Goal: Task Accomplishment & Management: Manage account settings

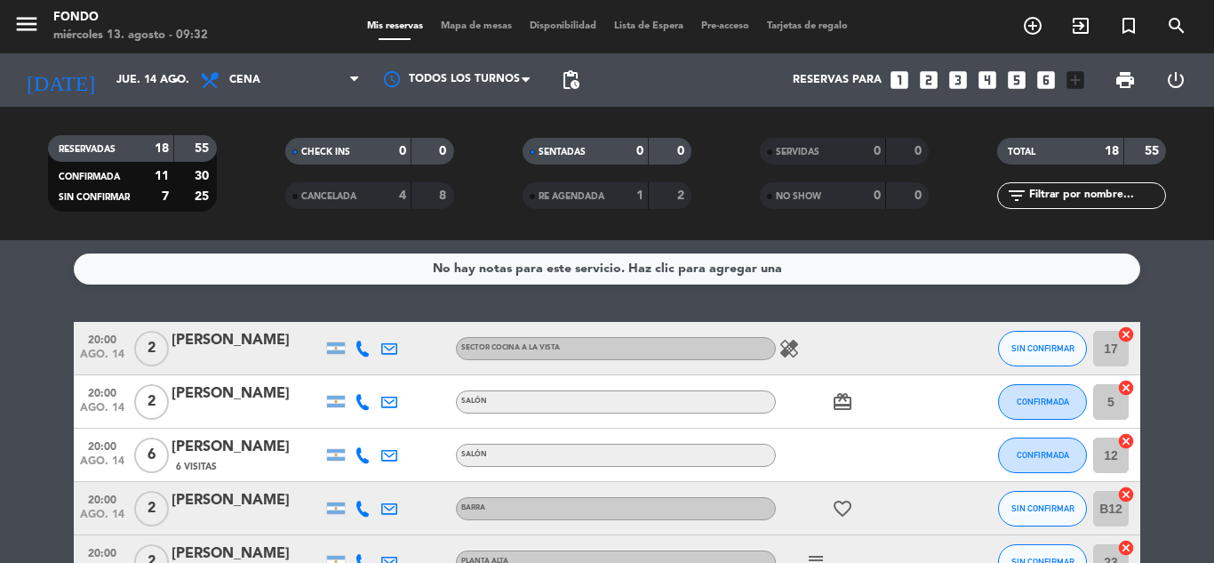
scroll to position [767, 0]
click at [127, 71] on input "jue. 14 ago." at bounding box center [183, 80] width 150 height 30
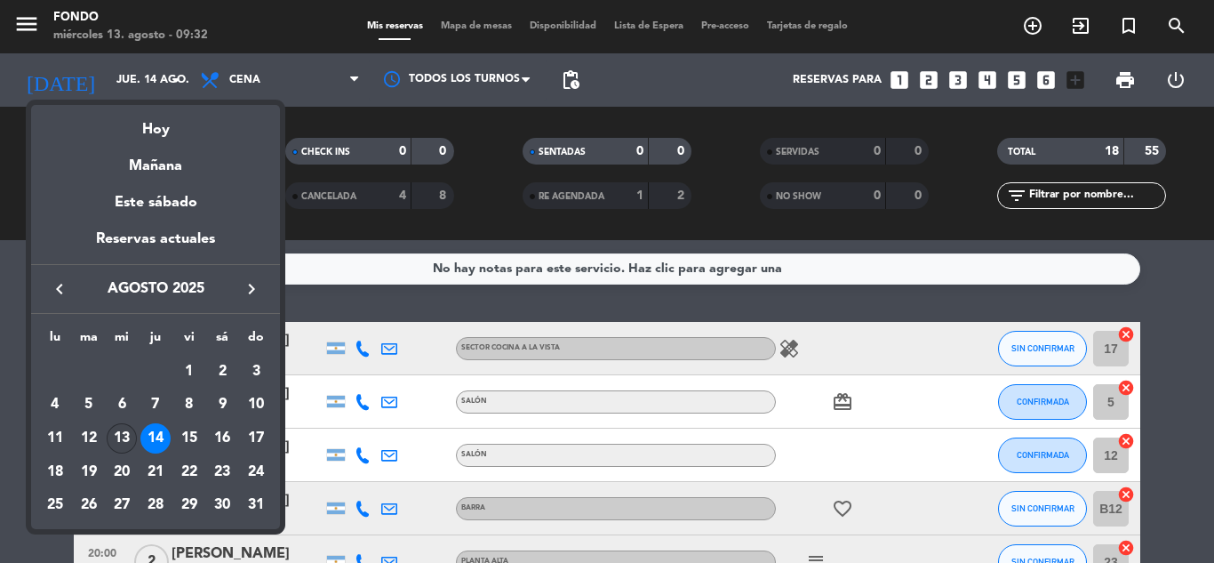
click at [118, 445] on div "13" at bounding box center [122, 438] width 30 height 30
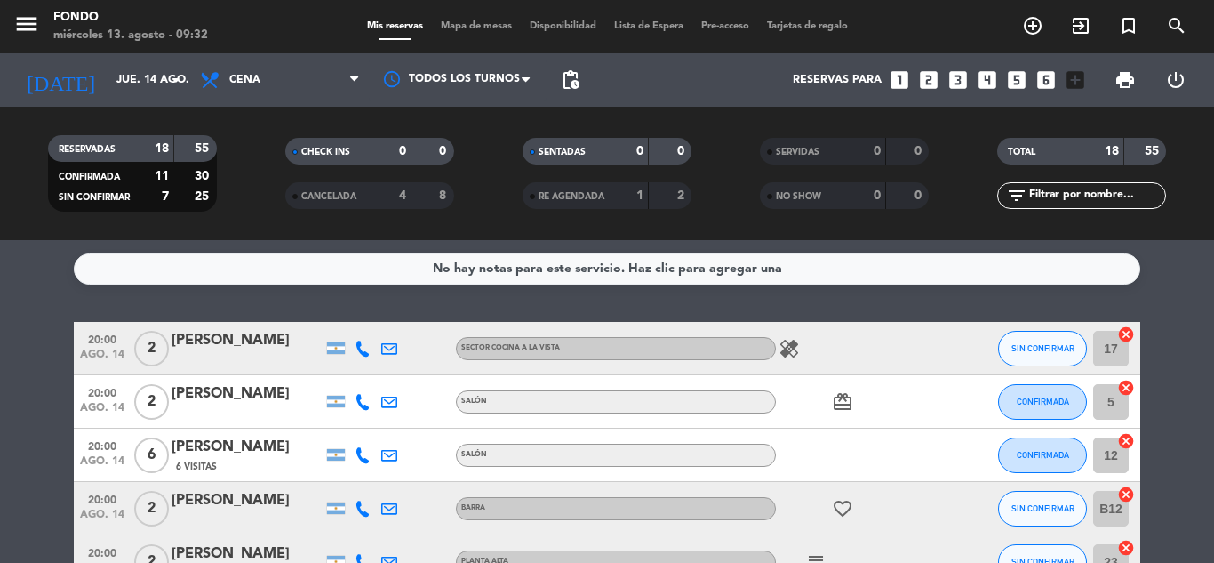
type input "mié. 13 ago."
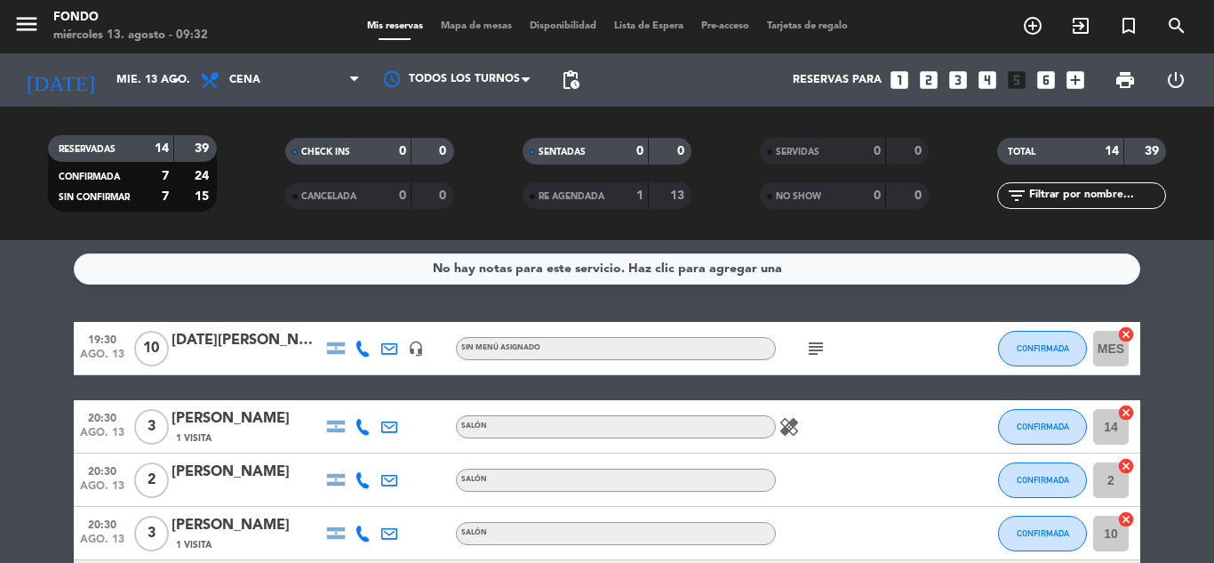
click at [258, 348] on div "[DATE][PERSON_NAME]" at bounding box center [247, 340] width 151 height 23
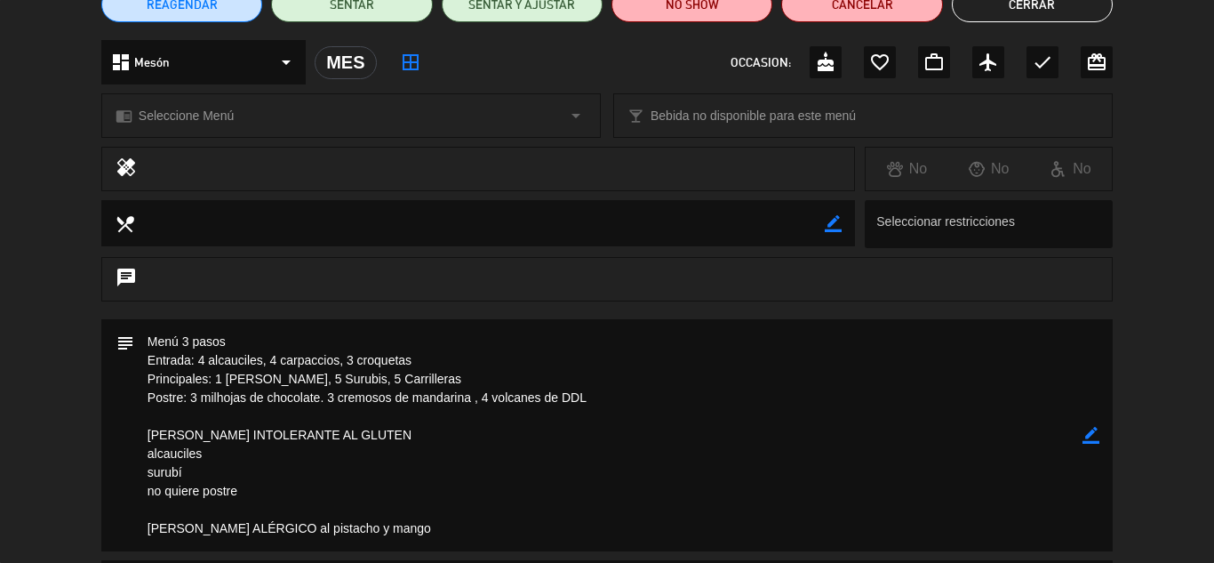
scroll to position [178, 0]
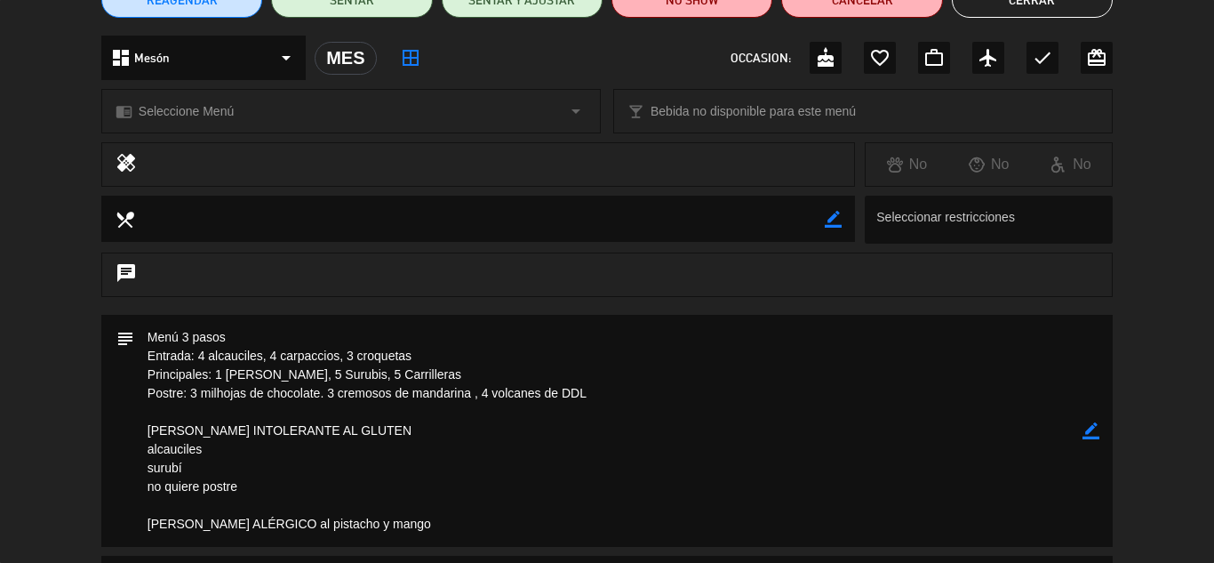
click at [1087, 430] on icon "border_color" at bounding box center [1090, 430] width 17 height 17
drag, startPoint x: 617, startPoint y: 404, endPoint x: 68, endPoint y: 350, distance: 551.0
click at [68, 350] on div "subject" at bounding box center [607, 435] width 1214 height 241
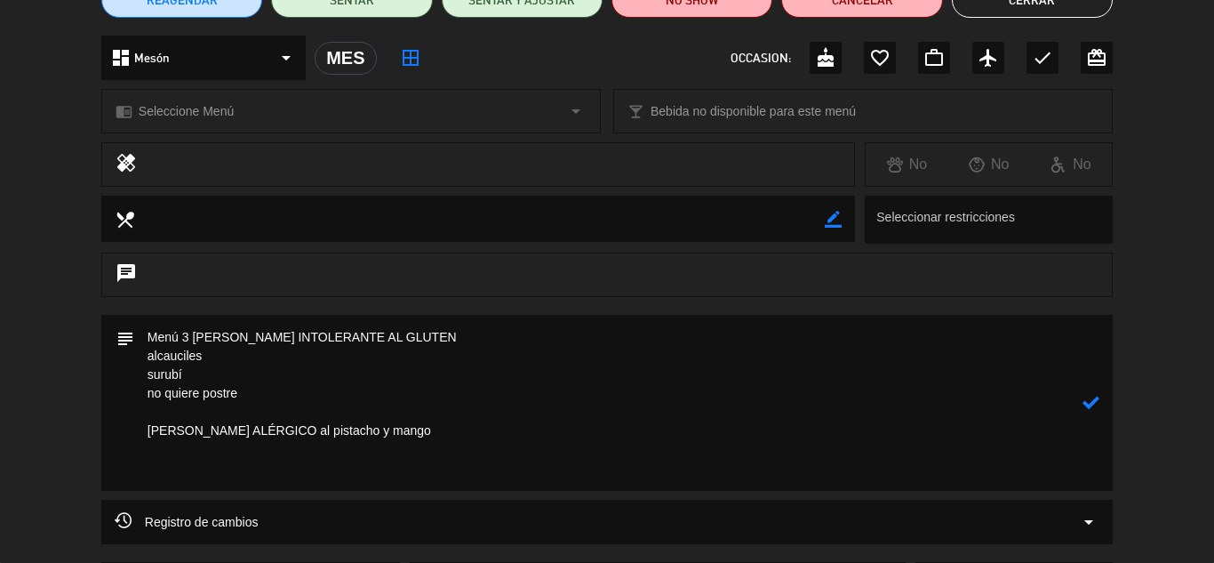
paste textarea "Van las selecciones de menú: Entrada: 3 alcauciles 4 carpaccios 3 croquetas Pri…"
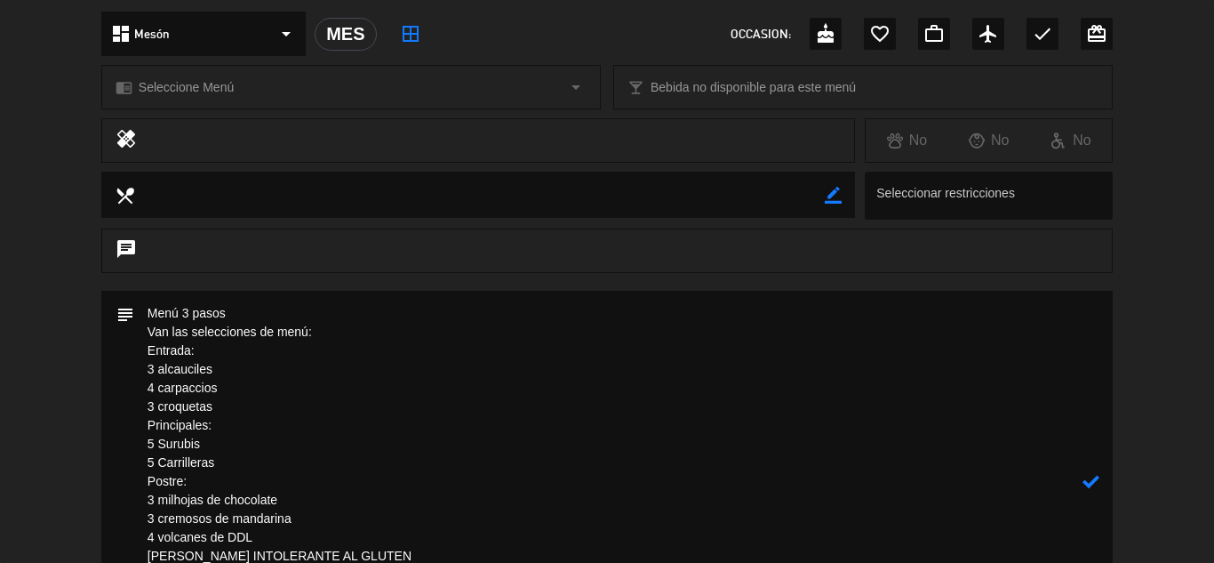
scroll to position [276, 0]
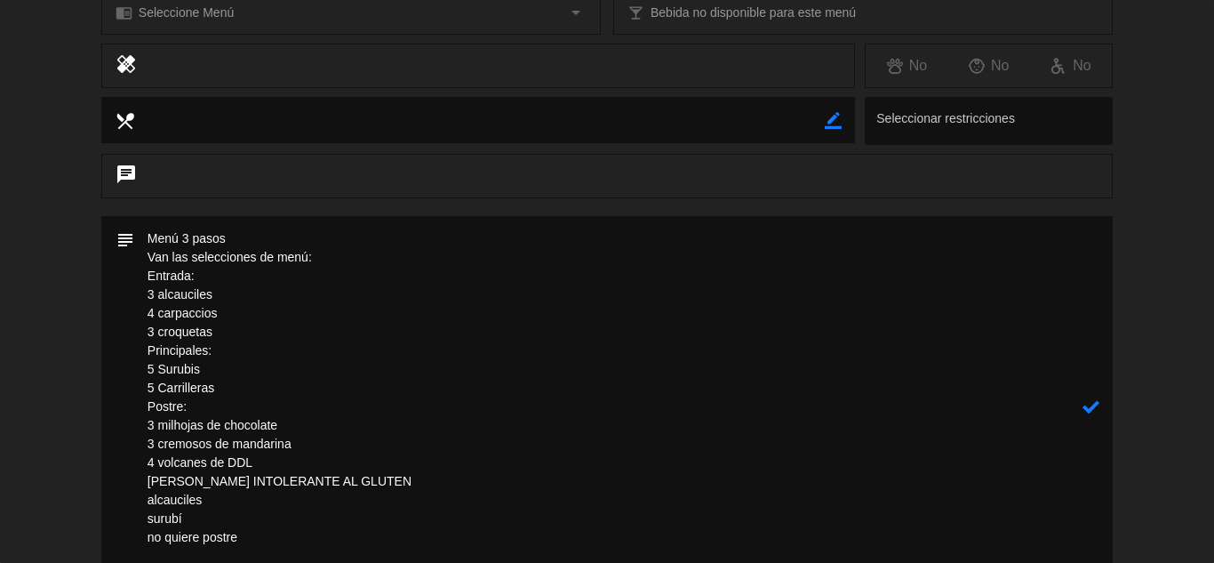
click at [147, 294] on textarea at bounding box center [608, 406] width 948 height 381
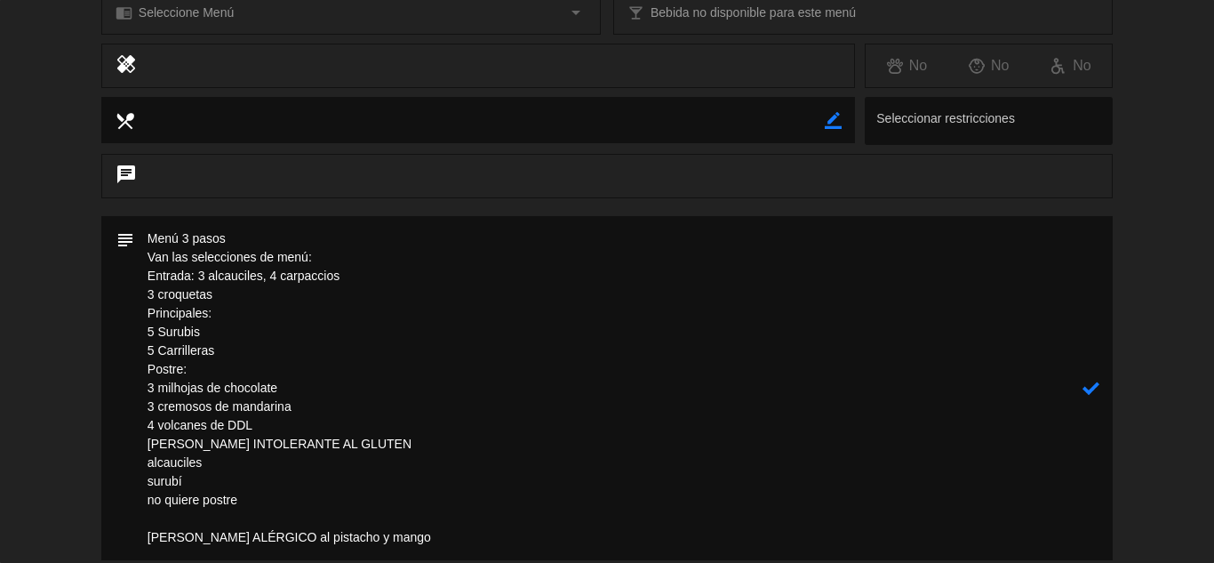
click at [147, 294] on textarea at bounding box center [608, 388] width 948 height 344
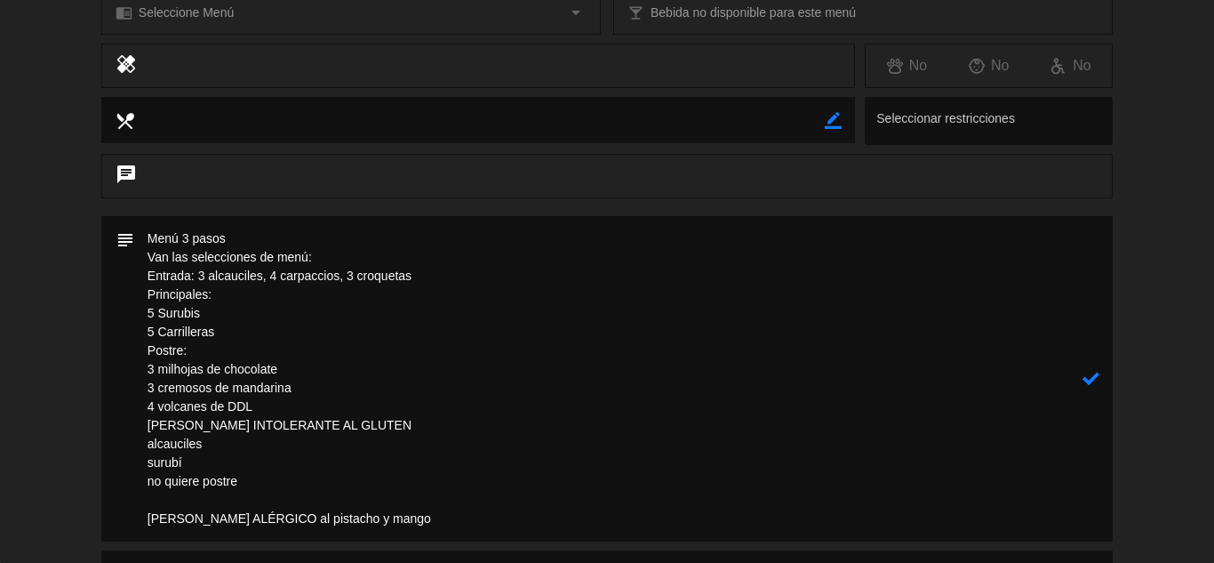
click at [147, 312] on textarea at bounding box center [608, 378] width 948 height 325
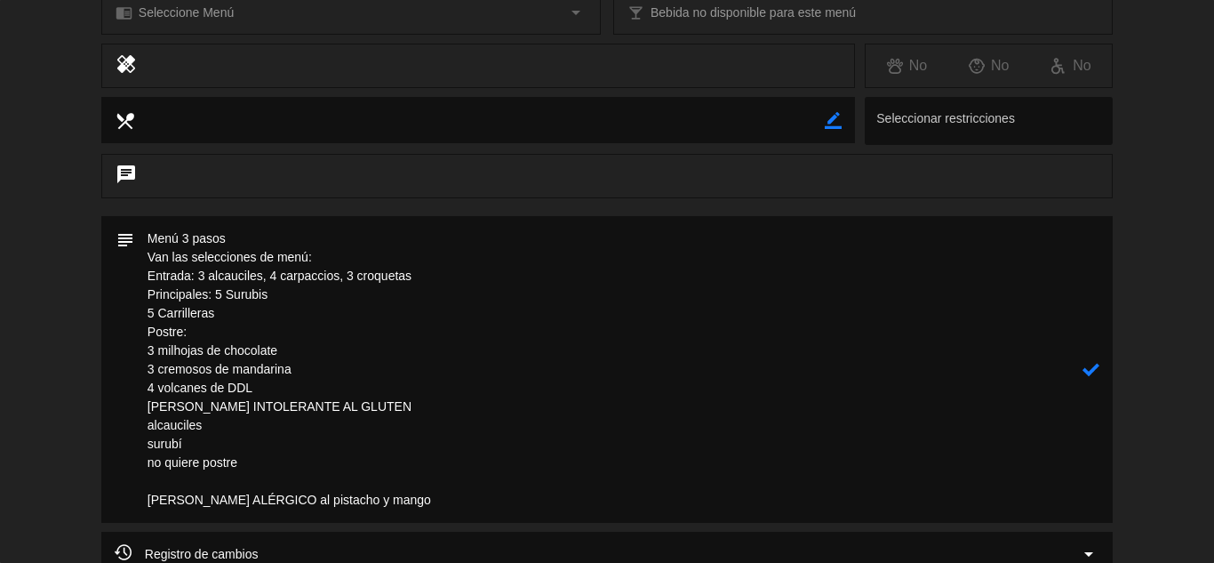
click at [147, 312] on textarea at bounding box center [608, 369] width 948 height 307
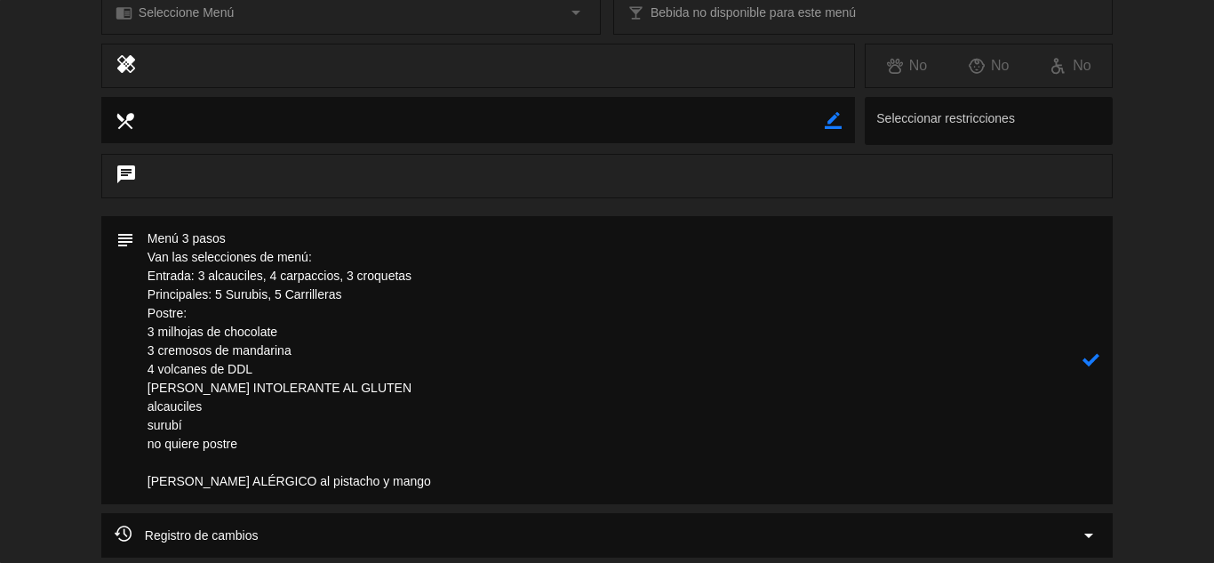
click at [144, 332] on textarea at bounding box center [608, 360] width 948 height 288
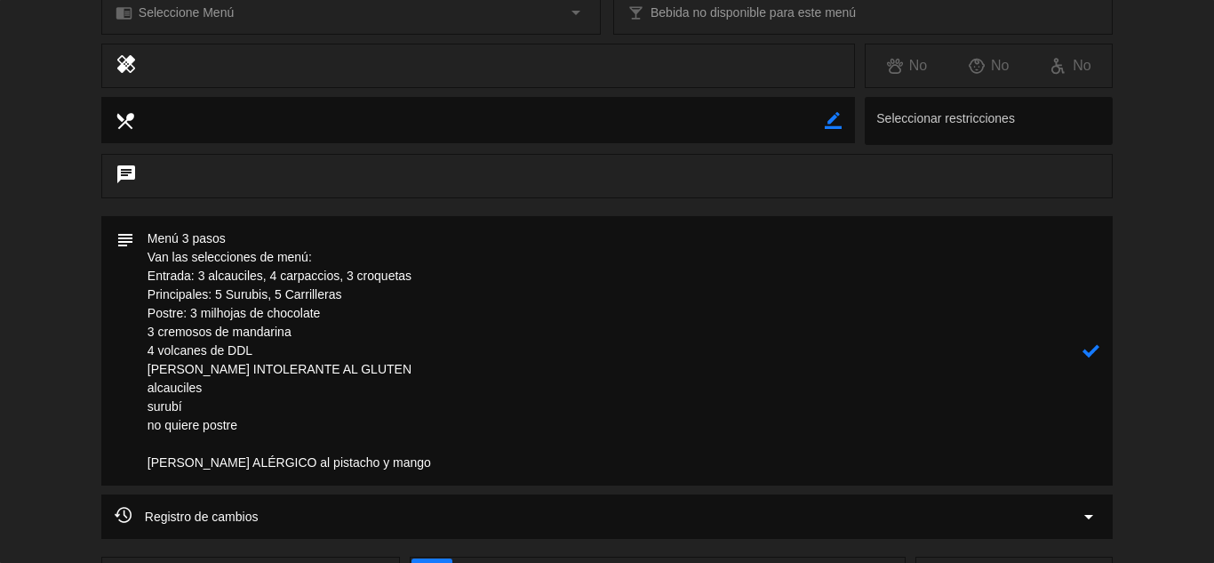
click at [144, 332] on textarea at bounding box center [608, 350] width 948 height 269
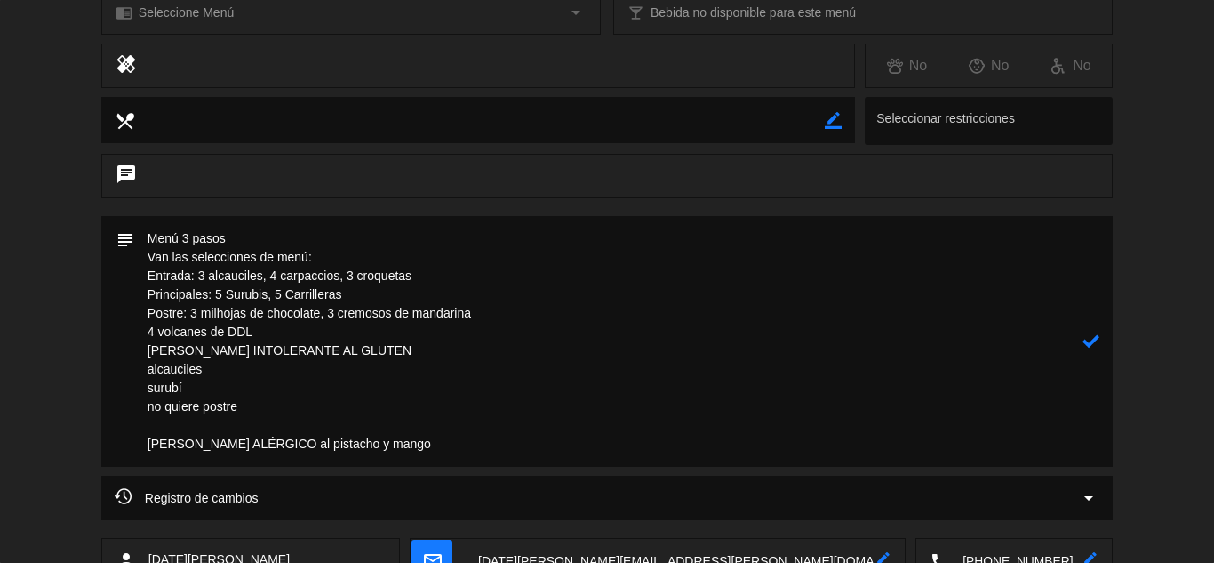
click at [144, 332] on textarea at bounding box center [608, 341] width 948 height 251
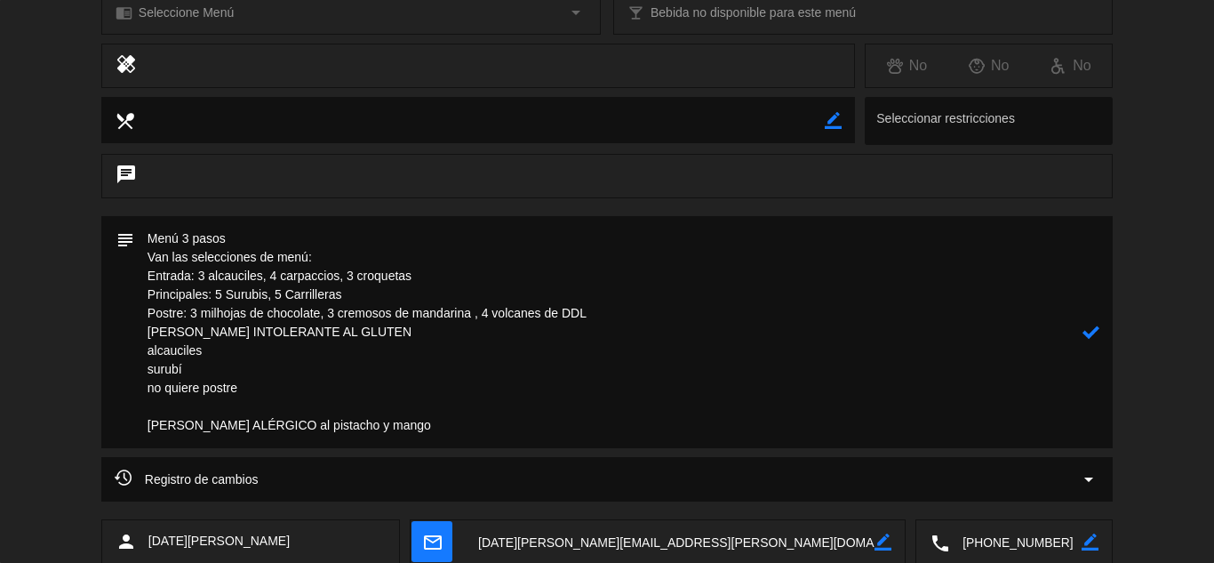
click at [545, 371] on textarea at bounding box center [608, 332] width 948 height 232
click at [144, 331] on textarea at bounding box center [608, 332] width 948 height 232
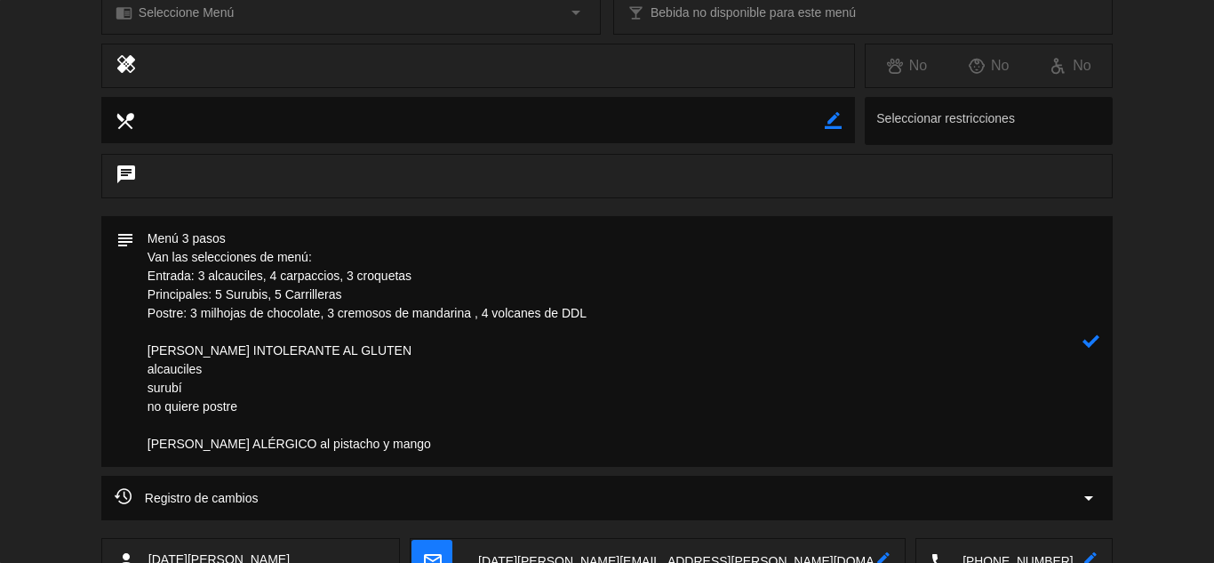
drag, startPoint x: 607, startPoint y: 311, endPoint x: 113, endPoint y: 274, distance: 495.5
click at [113, 274] on div "subject" at bounding box center [606, 341] width 1011 height 251
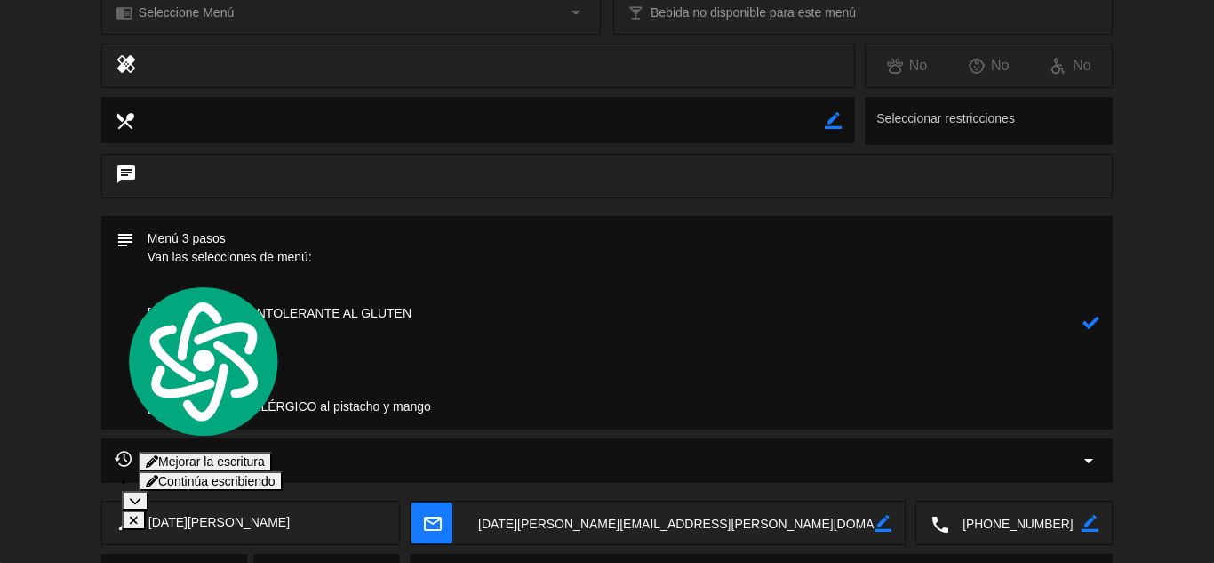
paste textarea "4 alcauciles 4 carpaccios 3 croquetas Principales: 5 Surubis 6 Carrilleras Post…"
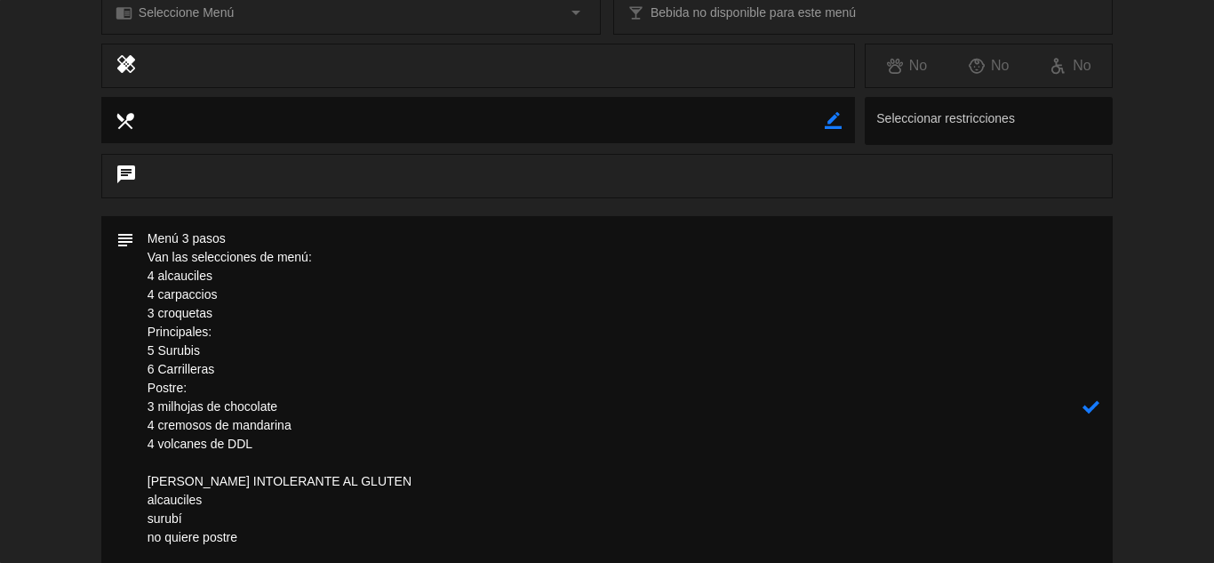
click at [143, 444] on textarea at bounding box center [608, 406] width 948 height 381
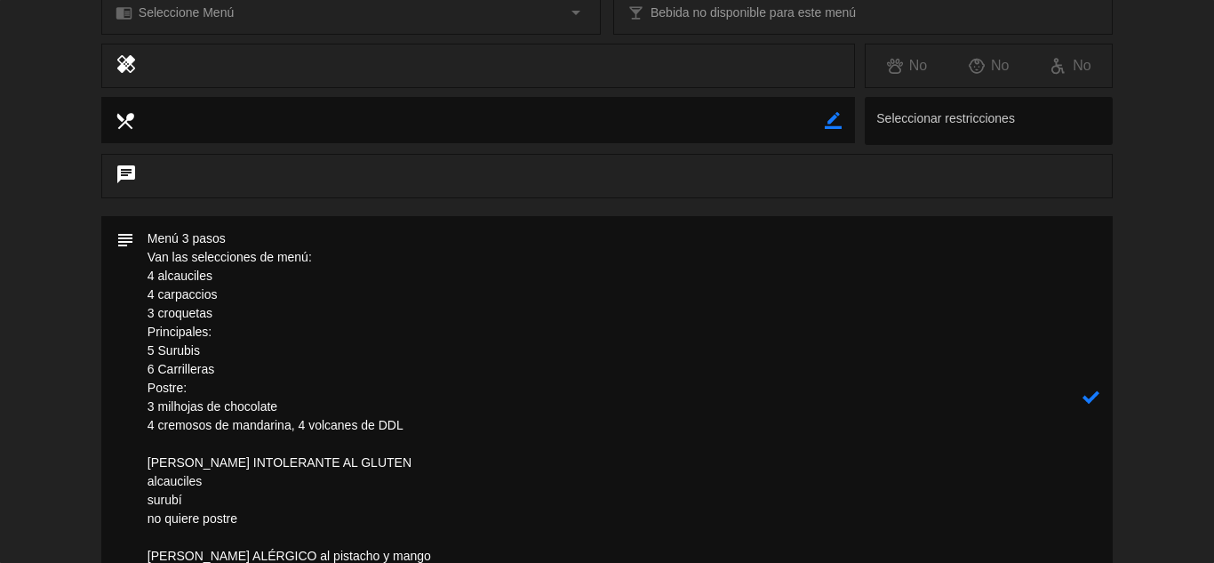
click at [145, 420] on textarea at bounding box center [608, 397] width 948 height 363
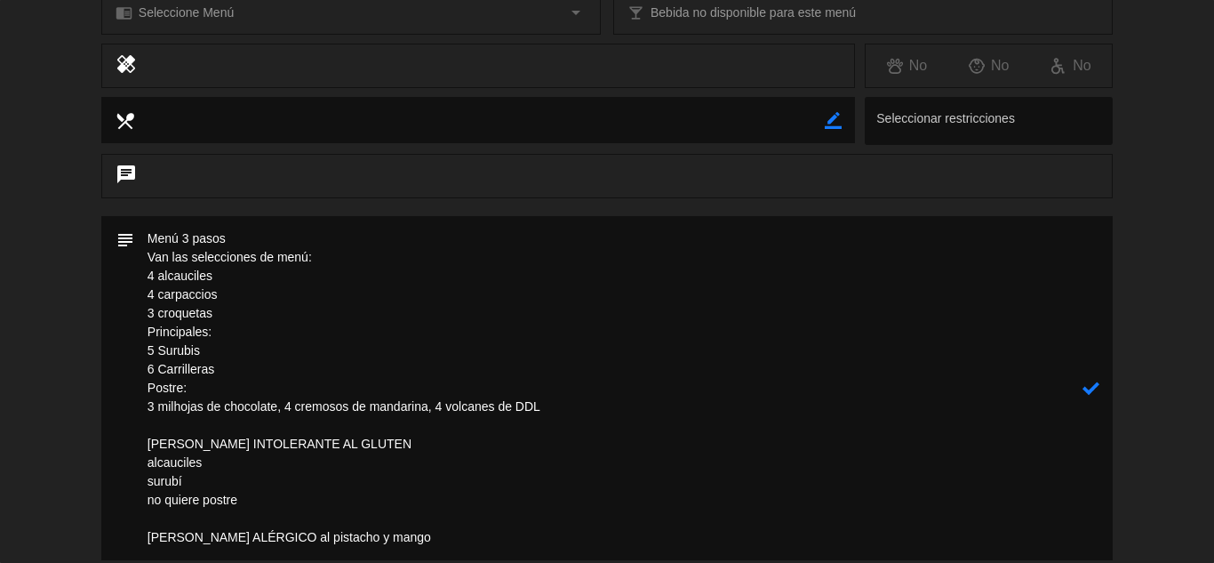
click at [138, 405] on textarea at bounding box center [608, 388] width 948 height 344
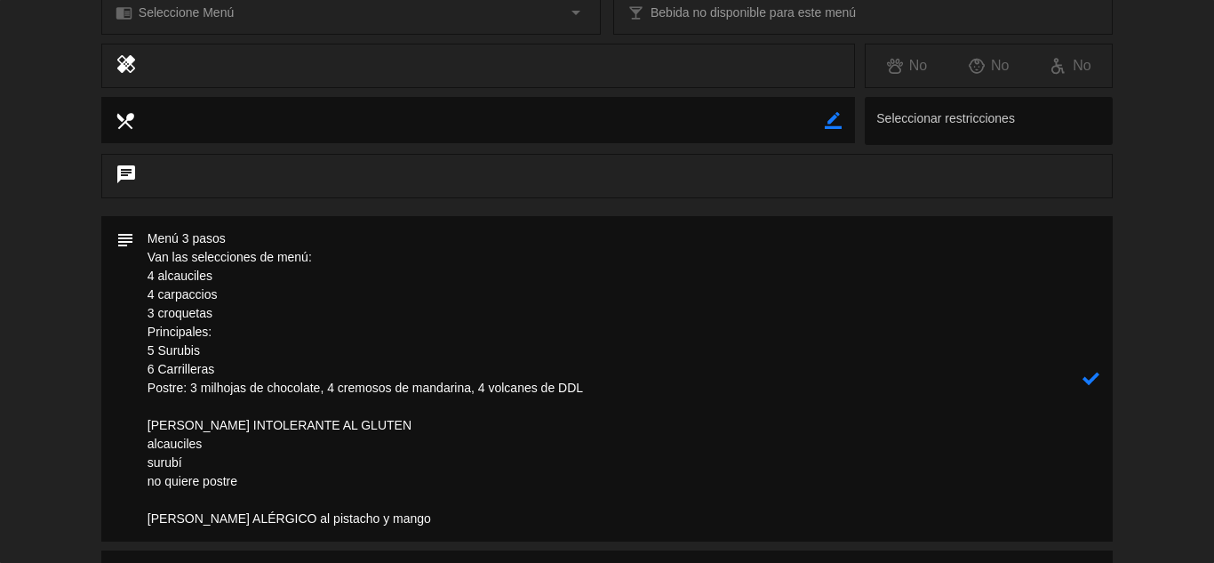
click at [144, 367] on textarea at bounding box center [608, 378] width 948 height 325
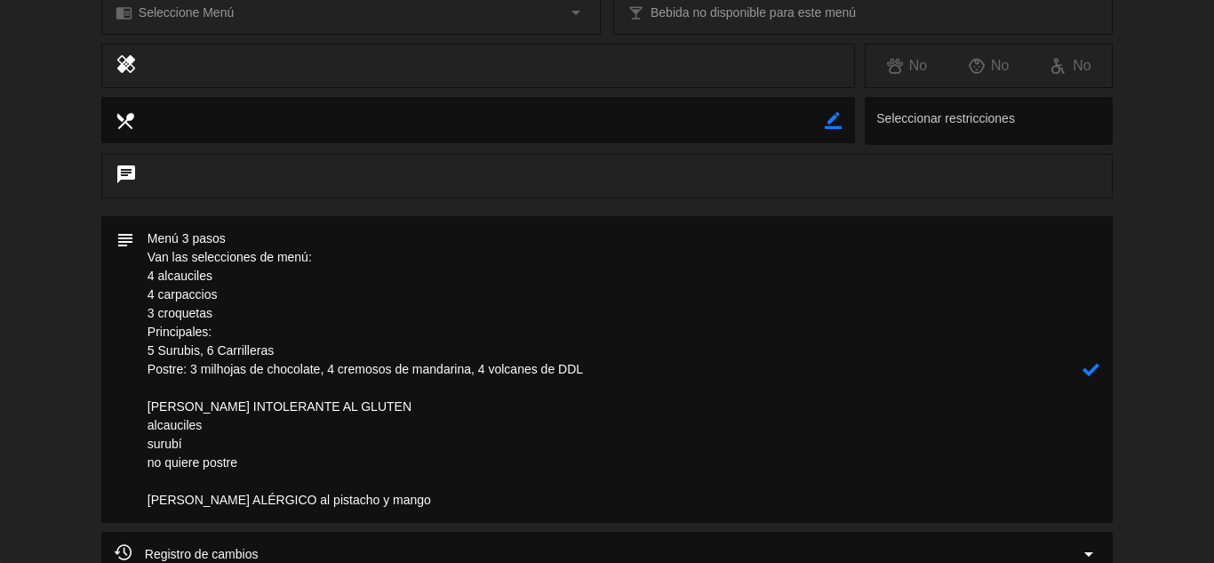
click at [145, 347] on textarea at bounding box center [608, 369] width 948 height 307
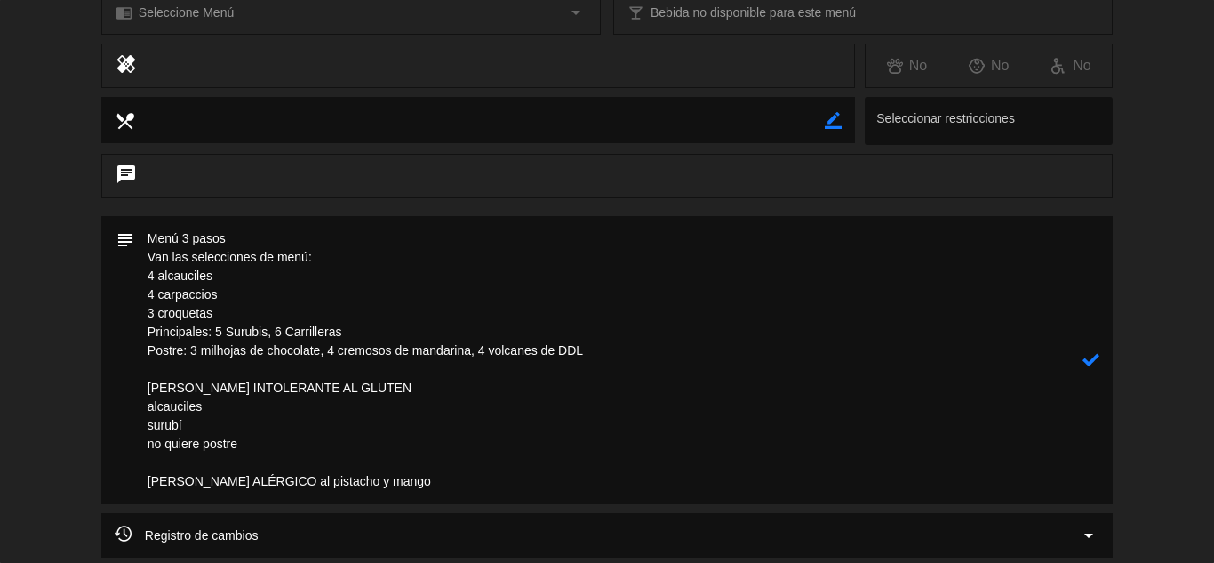
click at [144, 311] on textarea at bounding box center [608, 360] width 948 height 288
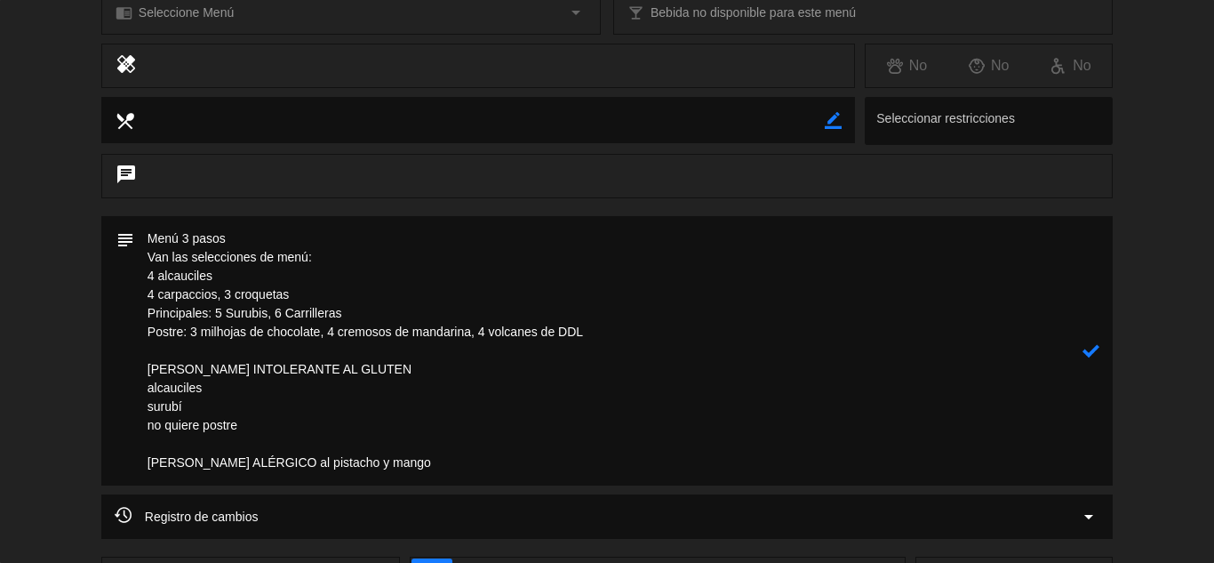
click at [147, 289] on textarea at bounding box center [608, 350] width 948 height 269
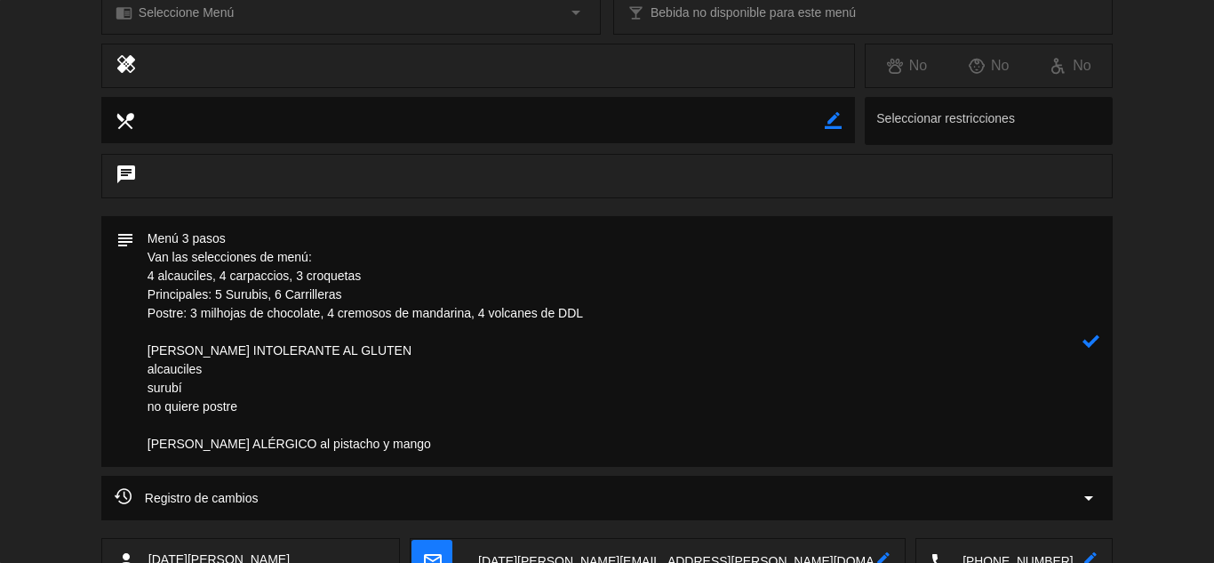
click at [146, 274] on textarea at bounding box center [608, 341] width 948 height 251
drag, startPoint x: 335, startPoint y: 252, endPoint x: 115, endPoint y: 253, distance: 220.4
click at [115, 253] on div "subject" at bounding box center [606, 341] width 1011 height 251
drag, startPoint x: 283, startPoint y: 417, endPoint x: 135, endPoint y: 275, distance: 204.9
click at [135, 275] on textarea at bounding box center [608, 341] width 948 height 251
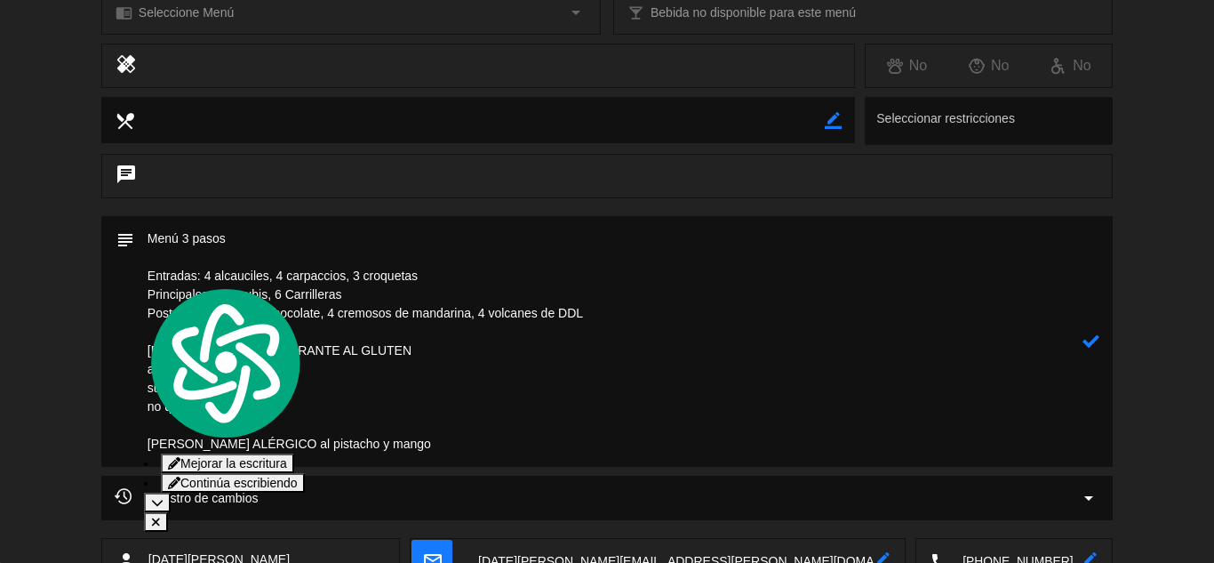
type textarea "Menú 3 pasos Entradas: 4 alcauciles, 4 carpaccios, 3 croquetas Principales: 5 S…"
